Goal: Information Seeking & Learning: Learn about a topic

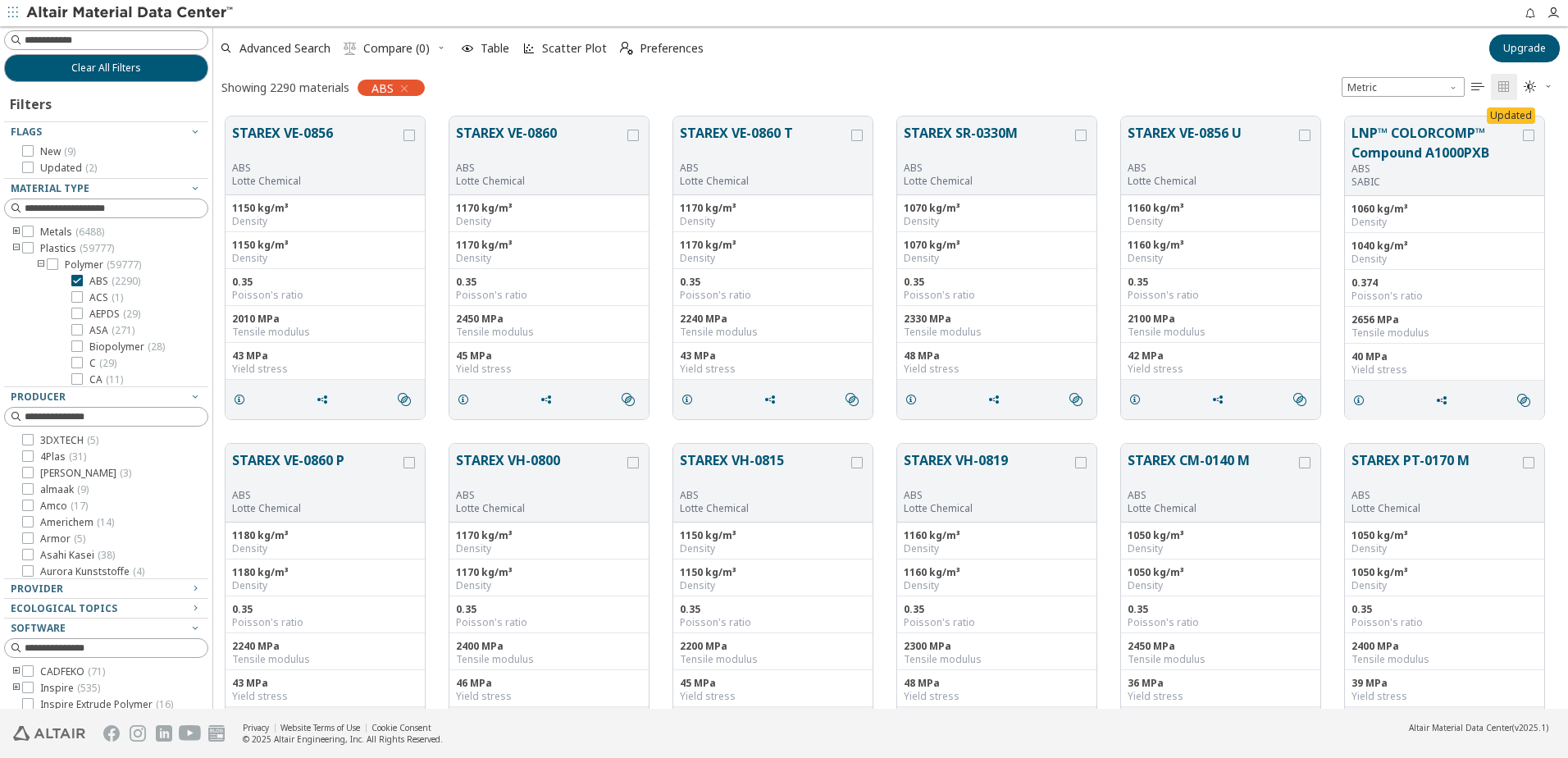
scroll to position [592, 1343]
click at [11, 14] on icon "button" at bounding box center [12, 12] width 9 height 9
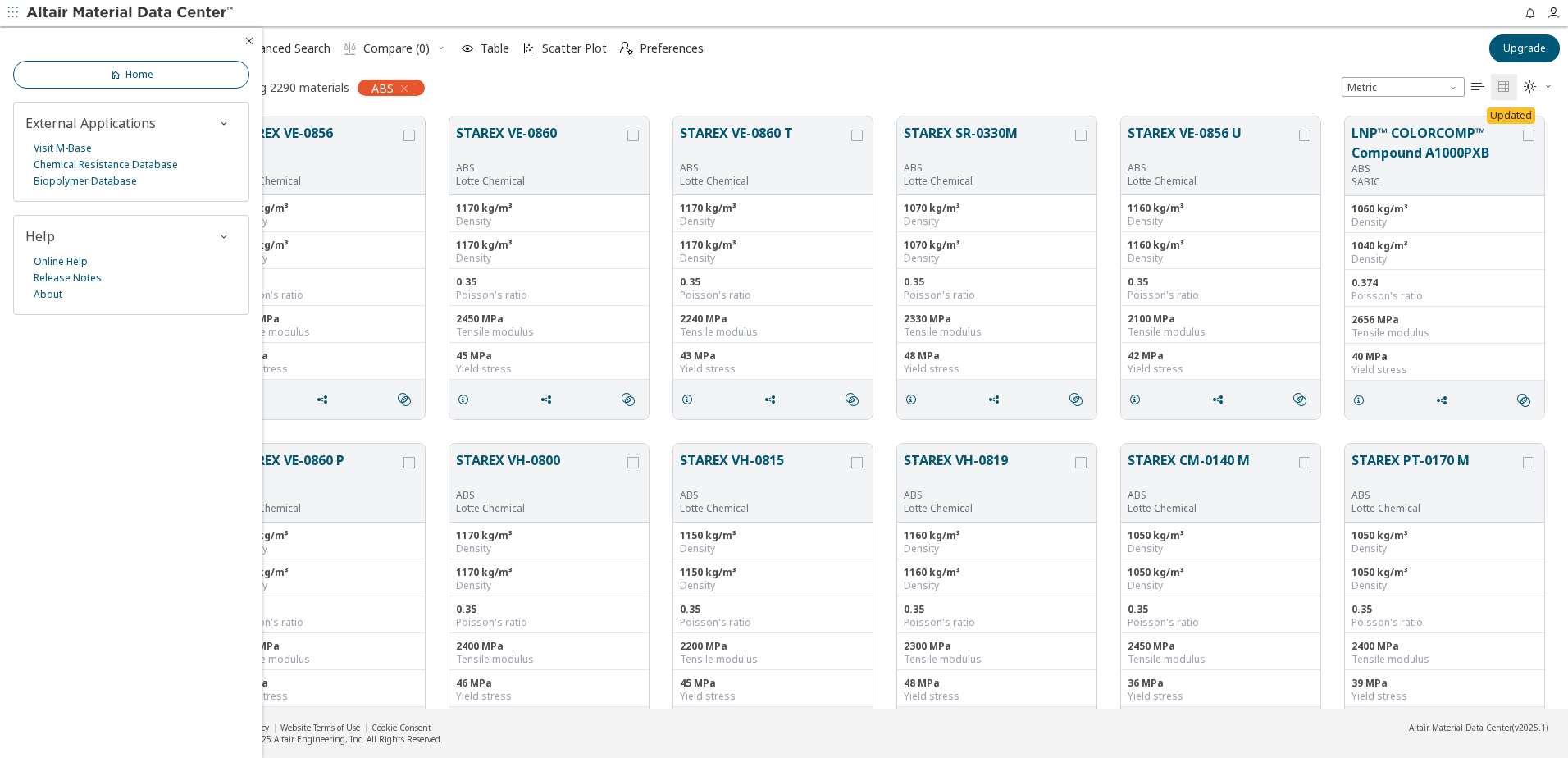
click at [83, 73] on link "Home" at bounding box center [131, 74] width 237 height 28
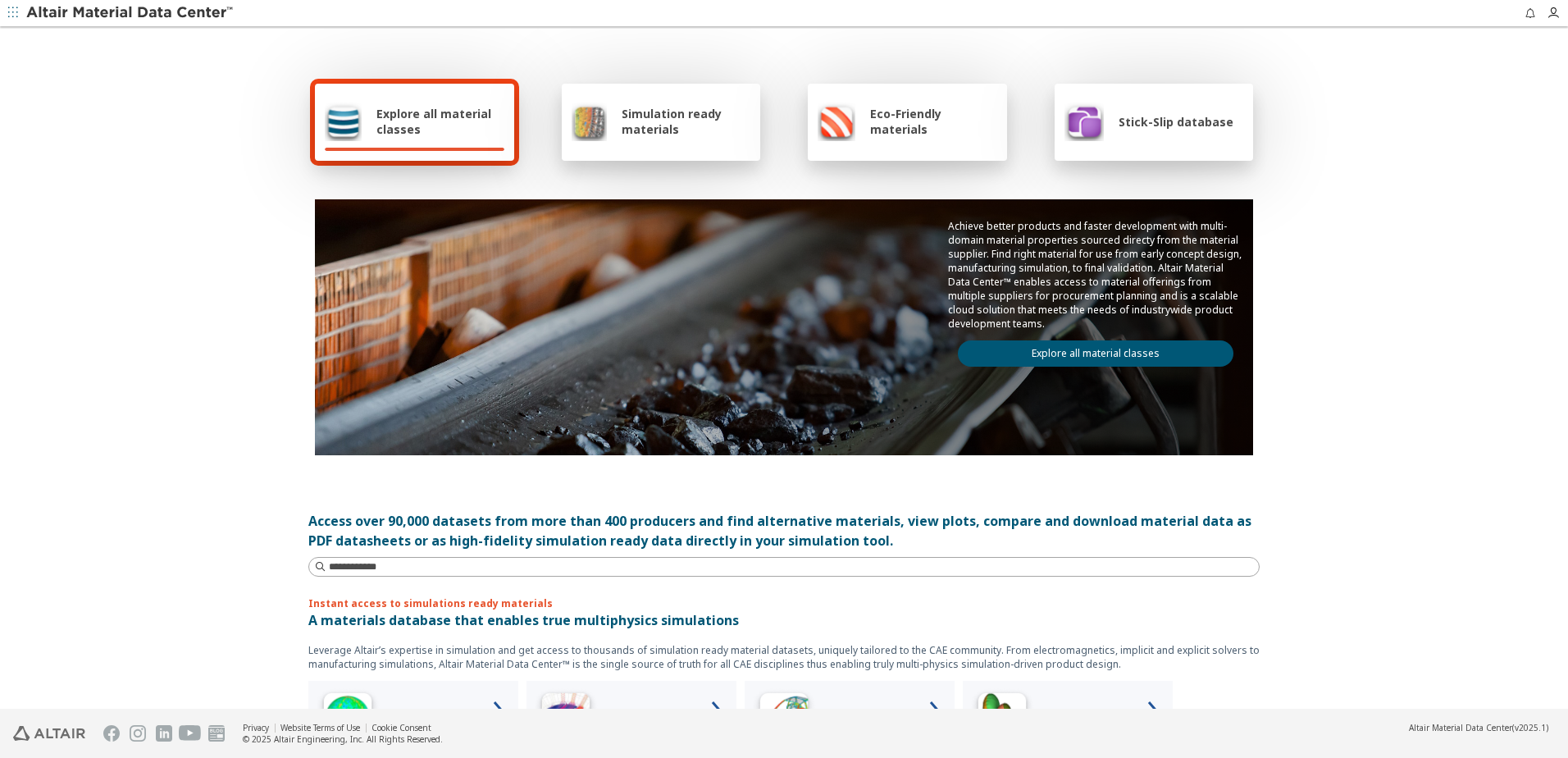
click at [1135, 123] on span "Stick-Slip database" at bounding box center [1176, 122] width 115 height 16
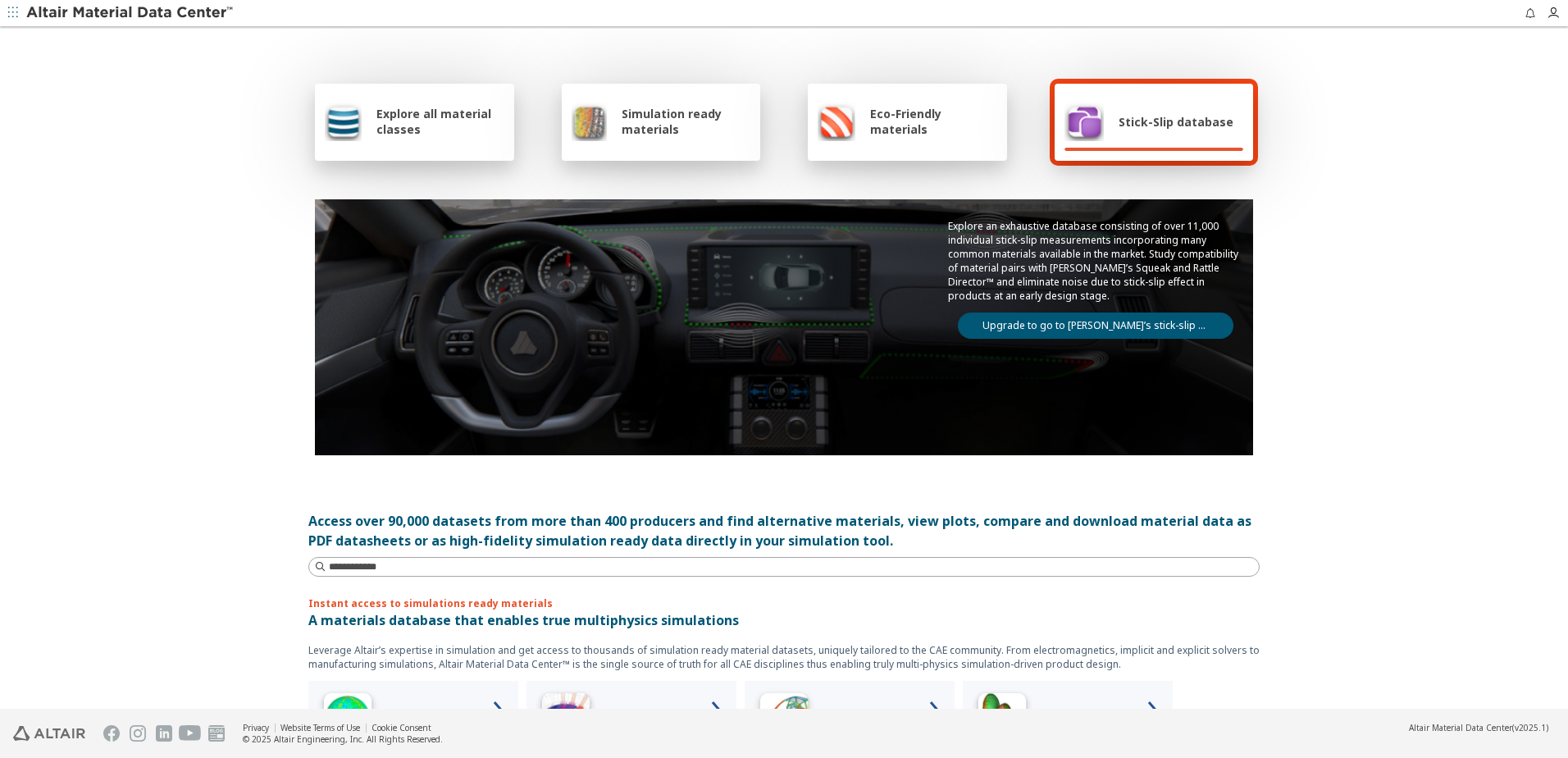
click at [1037, 325] on link "Upgrade to go to [PERSON_NAME]’s stick-slip database" at bounding box center [1095, 325] width 275 height 26
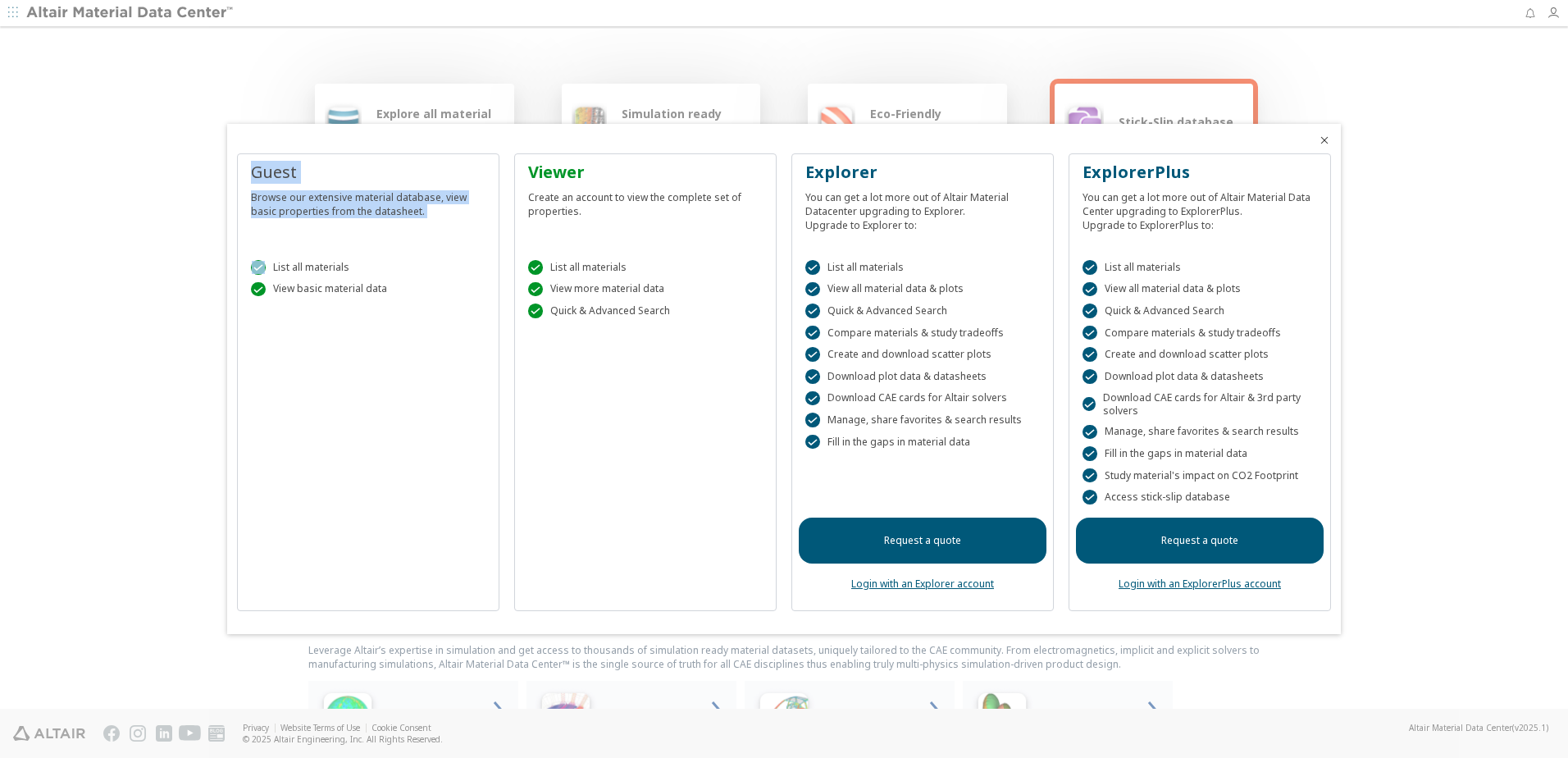
drag, startPoint x: 436, startPoint y: 142, endPoint x: 465, endPoint y: 246, distance: 108.0
click at [465, 246] on div "Guest Browse our extensive material database, view basic properties from the da…" at bounding box center [784, 378] width 1114 height 510
drag, startPoint x: 465, startPoint y: 246, endPoint x: 439, endPoint y: 361, distance: 117.9
click at [439, 361] on div "Guest Browse our extensive material database, view basic properties from the da…" at bounding box center [368, 382] width 262 height 458
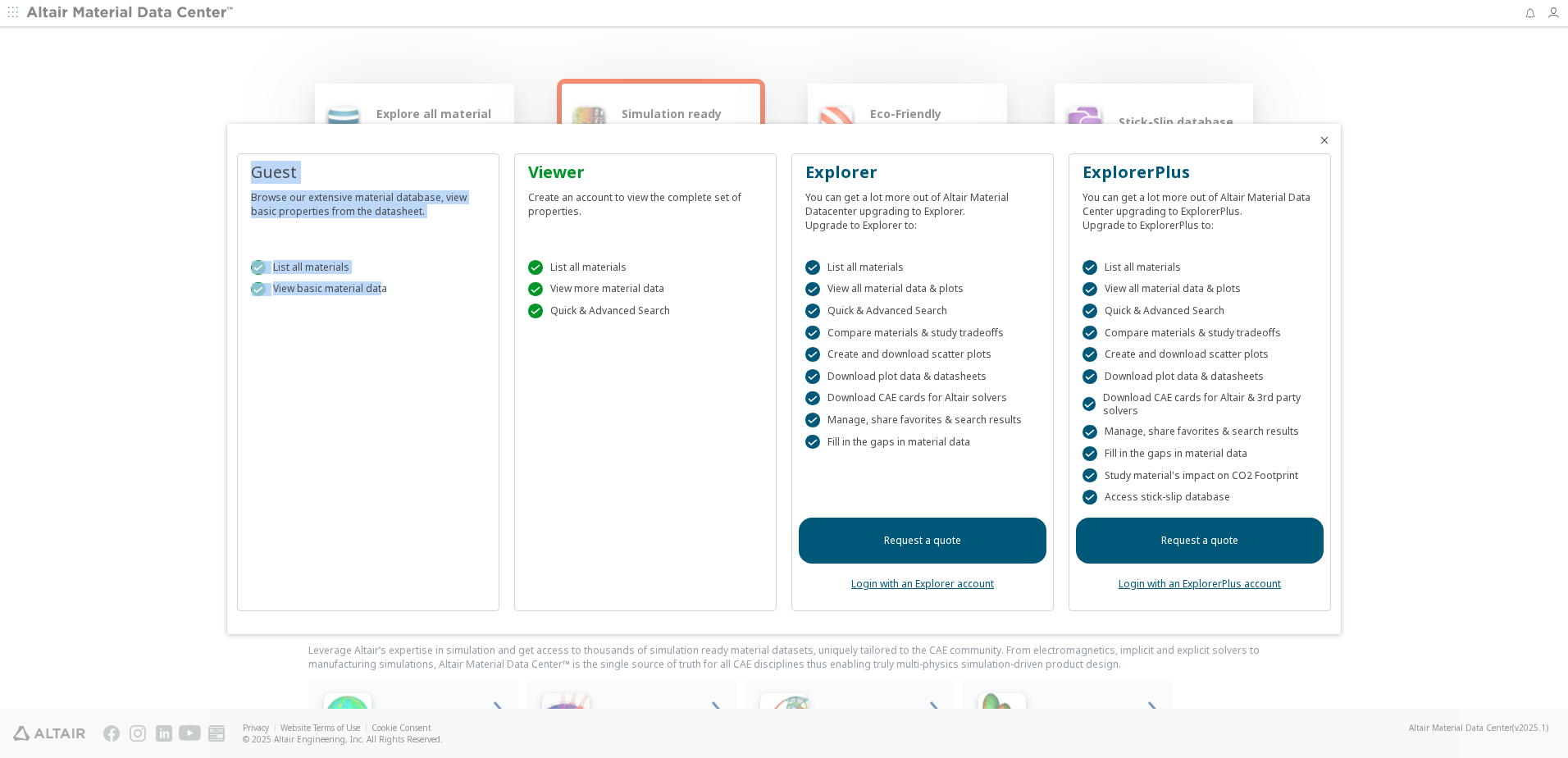
drag, startPoint x: 253, startPoint y: 172, endPoint x: 382, endPoint y: 302, distance: 183.1
click at [382, 302] on div "Guest Browse our extensive material database, view basic properties from the da…" at bounding box center [368, 382] width 262 height 458
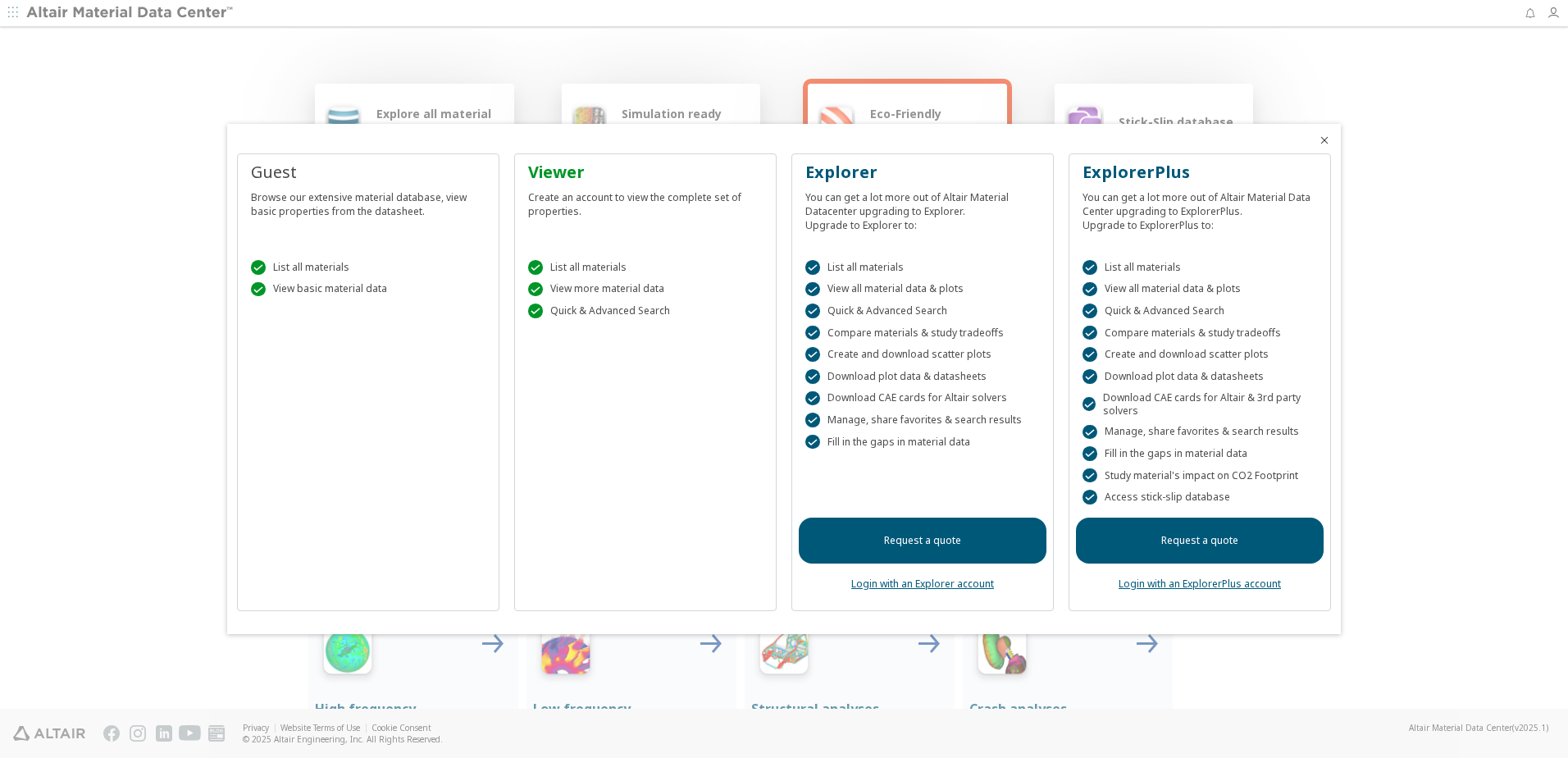
drag, startPoint x: 382, startPoint y: 302, endPoint x: 537, endPoint y: 179, distance: 197.9
click at [537, 179] on div "Viewer" at bounding box center [646, 172] width 235 height 23
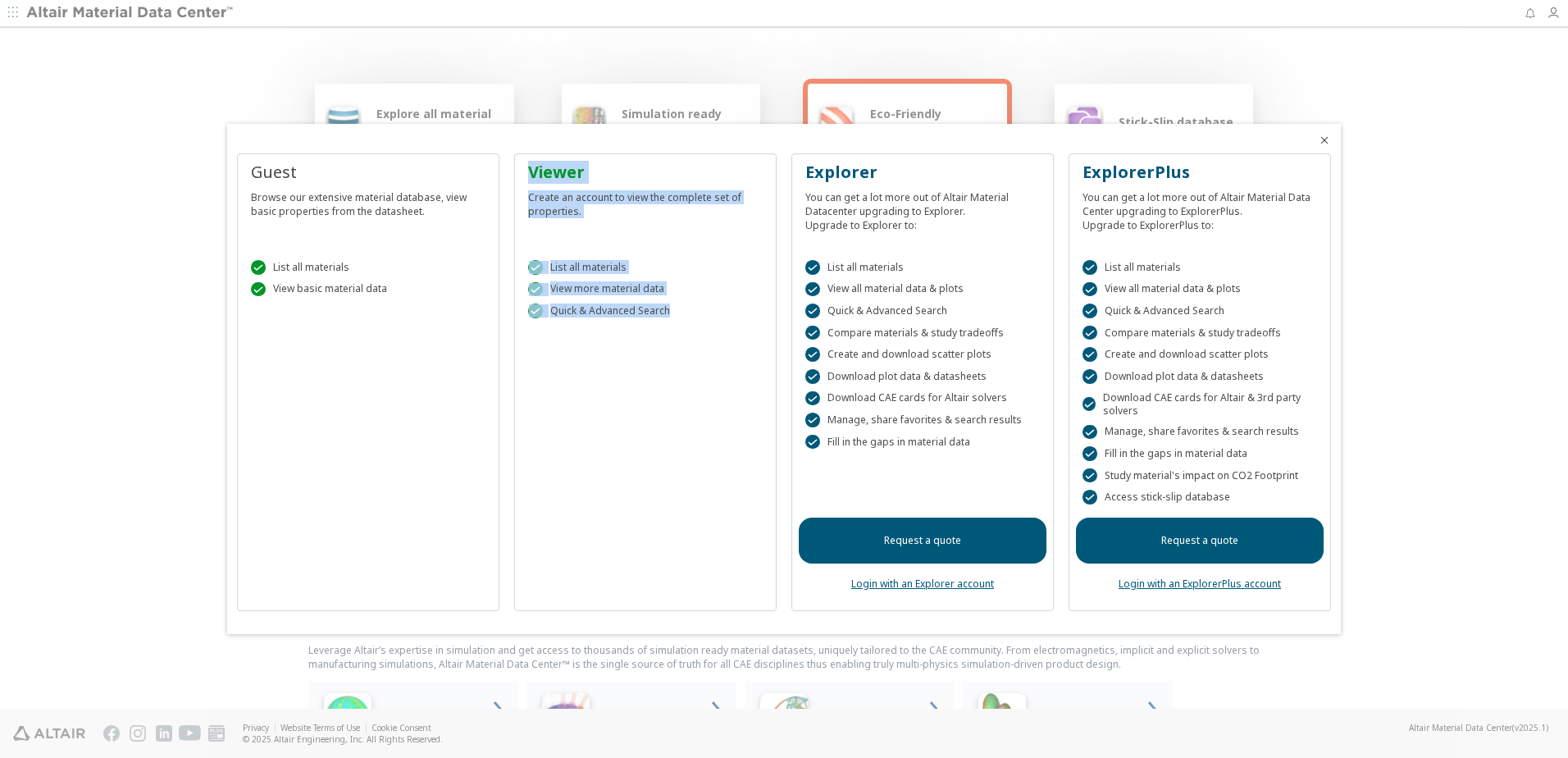
drag, startPoint x: 528, startPoint y: 170, endPoint x: 686, endPoint y: 325, distance: 221.3
click at [686, 325] on div "Viewer Create an account to view the complete set of properties.  List all mat…" at bounding box center [646, 382] width 262 height 458
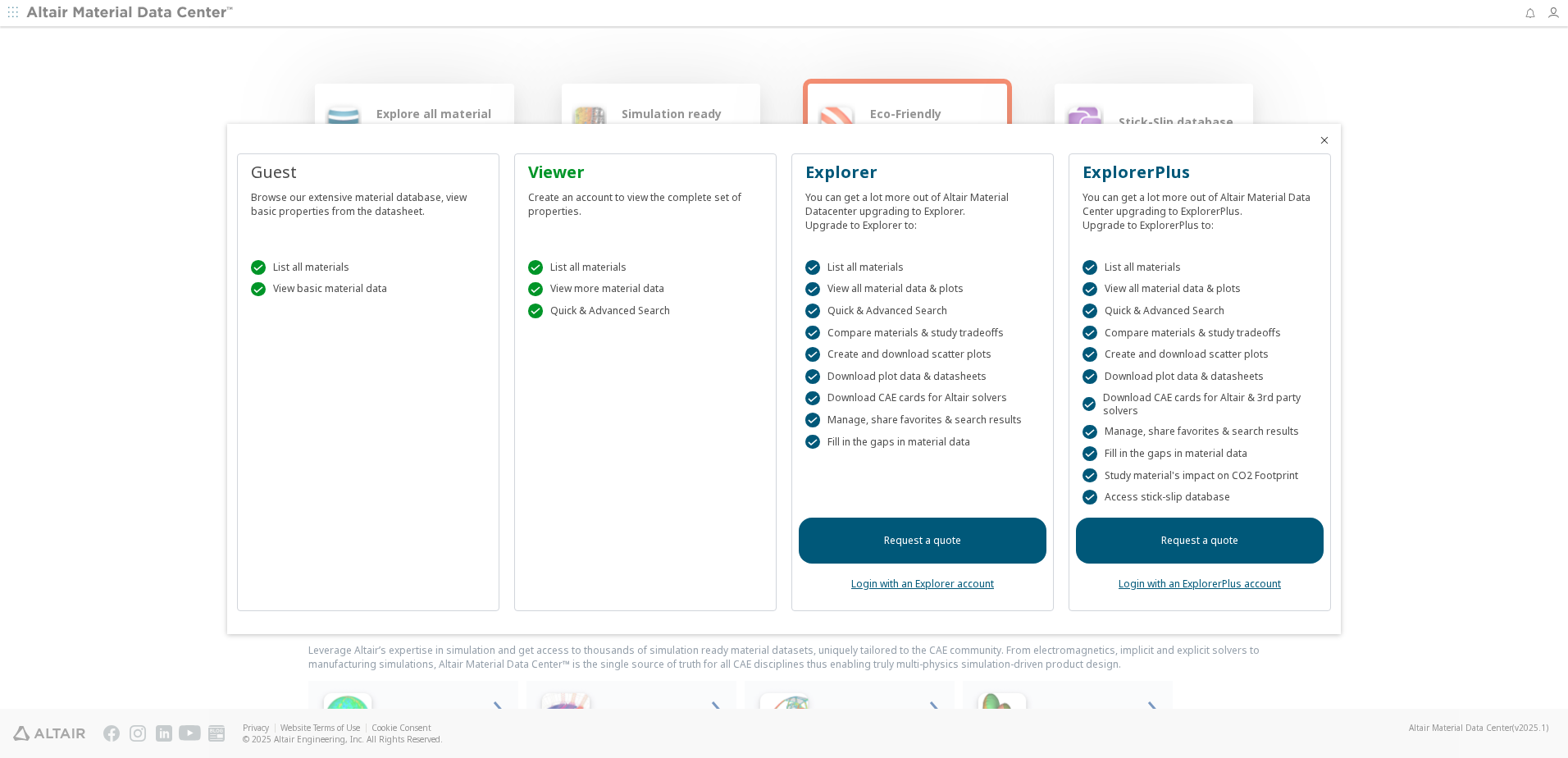
click at [484, 439] on div "Guest Browse our extensive material database, view basic properties from the da…" at bounding box center [368, 382] width 262 height 458
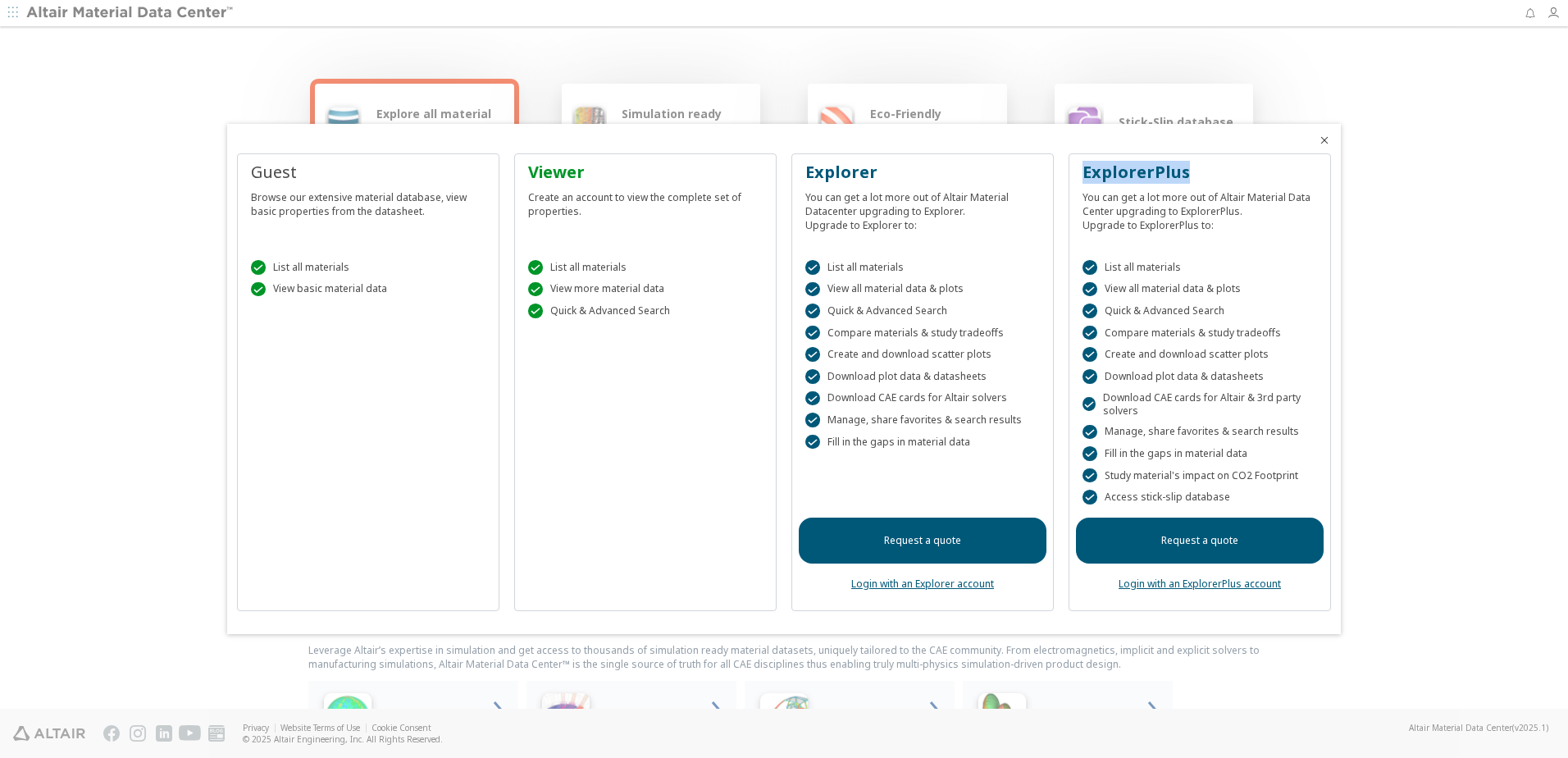
drag, startPoint x: 1084, startPoint y: 177, endPoint x: 1207, endPoint y: 170, distance: 123.2
click at [1207, 170] on div "ExplorerPlus" at bounding box center [1200, 172] width 235 height 23
click at [1133, 383] on div " Download plot data & datasheets" at bounding box center [1200, 376] width 235 height 15
drag, startPoint x: 1105, startPoint y: 498, endPoint x: 1217, endPoint y: 497, distance: 112.0
click at [1217, 497] on div " Access stick-slip database" at bounding box center [1200, 496] width 235 height 15
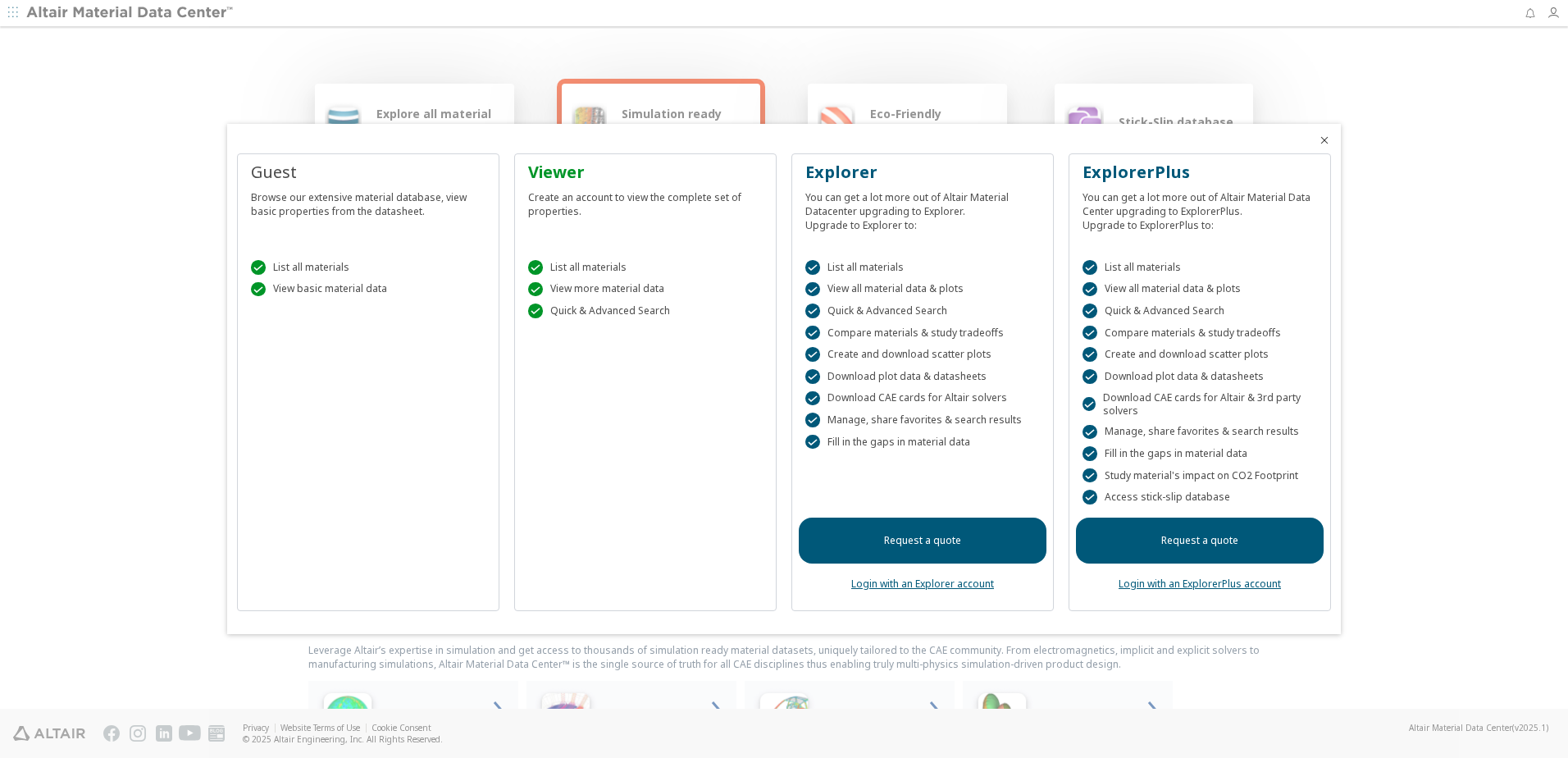
click at [1473, 601] on div at bounding box center [784, 379] width 1568 height 758
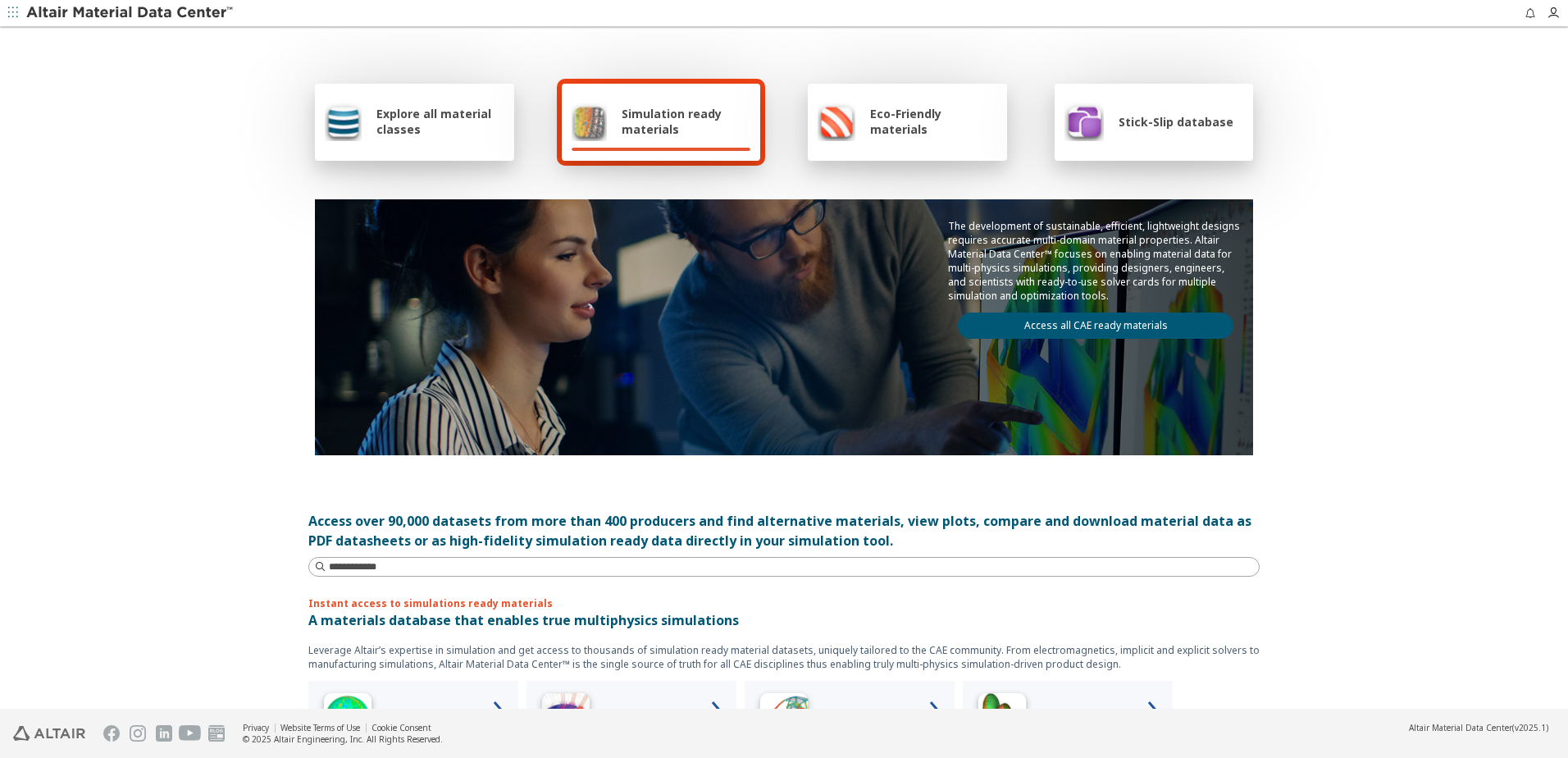
click at [1193, 129] on span "Stick-Slip database" at bounding box center [1176, 122] width 115 height 16
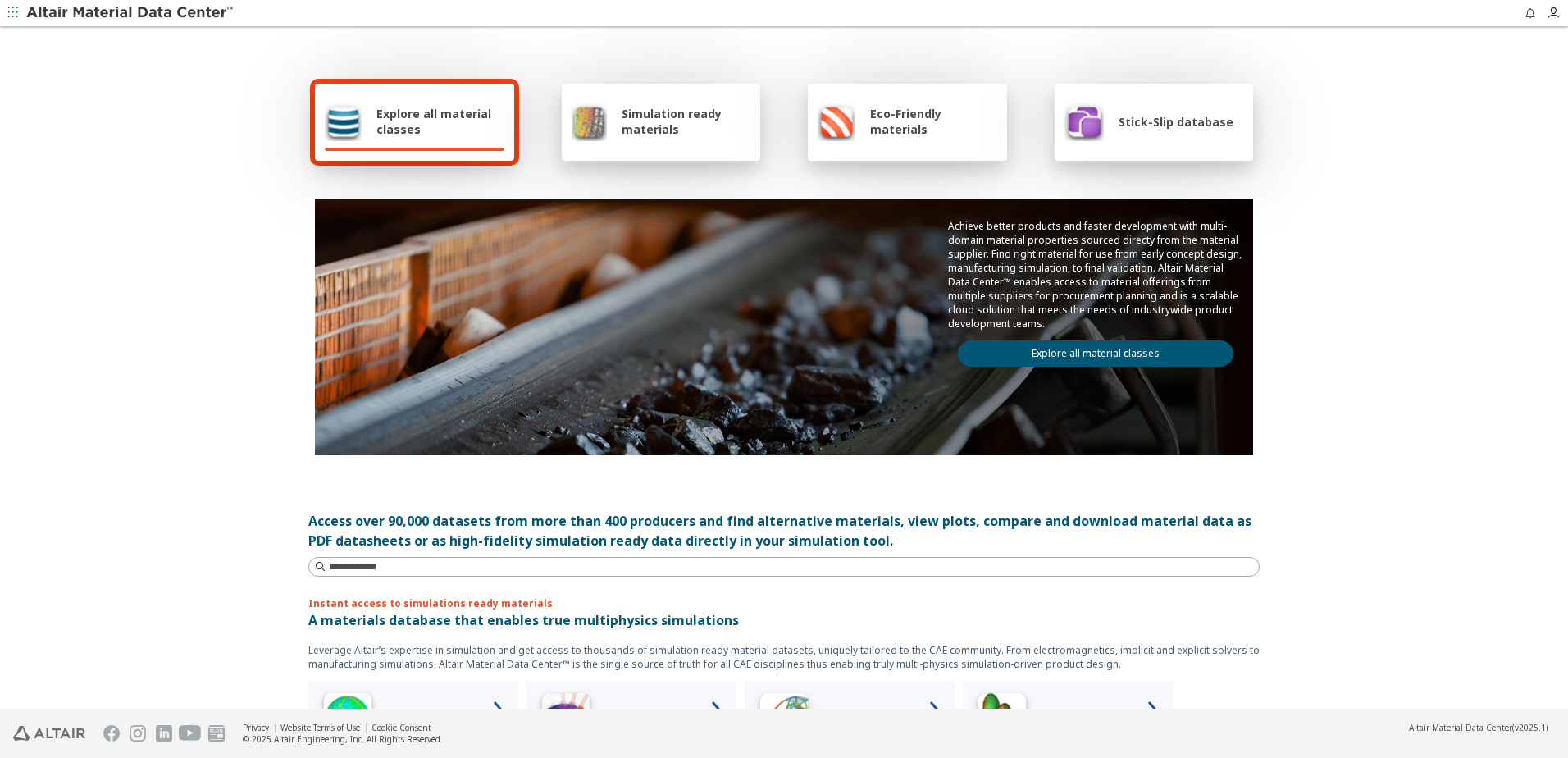
click at [1141, 106] on div "Stick-Slip database" at bounding box center [1149, 122] width 169 height 40
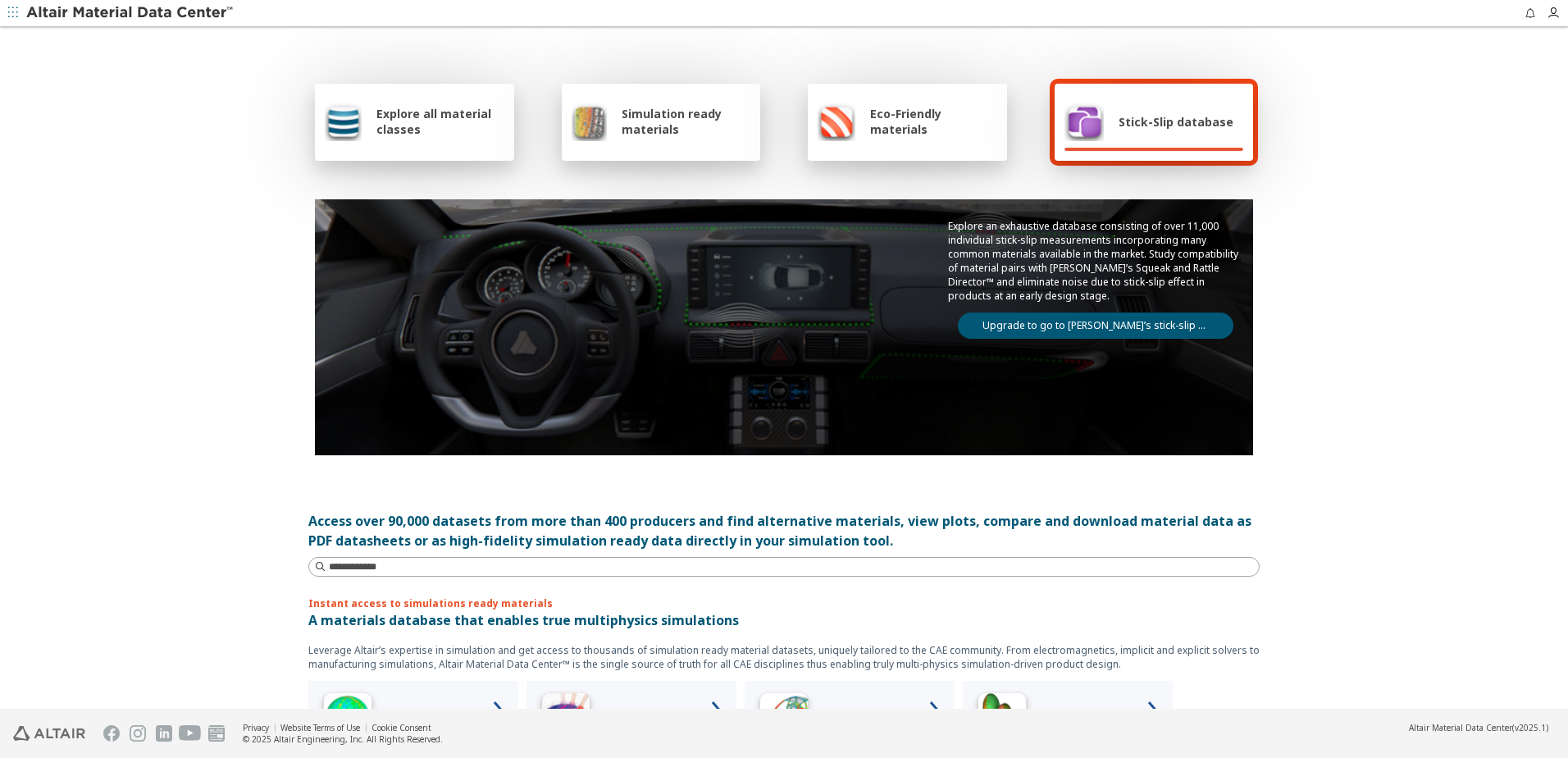
click at [1103, 139] on div "Stick-Slip database" at bounding box center [1149, 122] width 169 height 40
click at [1072, 315] on link "Upgrade to go to Altair’s stick-slip database" at bounding box center [1095, 325] width 275 height 26
